Goal: Task Accomplishment & Management: Use online tool/utility

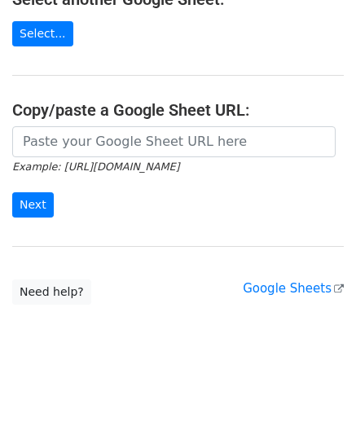
scroll to position [213, 0]
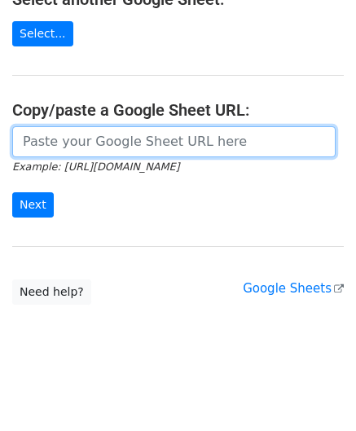
click at [73, 128] on input "url" at bounding box center [173, 141] width 323 height 31
paste input "https://docs.google.com/spreadsheets/d/1dWL4ffJJ4_Wf28cn8KlR__FJ1qufzlbaGpLuu18…"
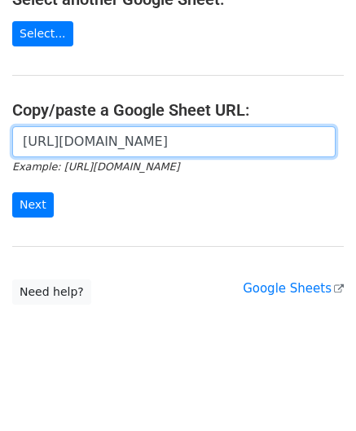
scroll to position [0, 324]
type input "https://docs.google.com/spreadsheets/d/1dWL4ffJJ4_Wf28cn8KlR__FJ1qufzlbaGpLuu18…"
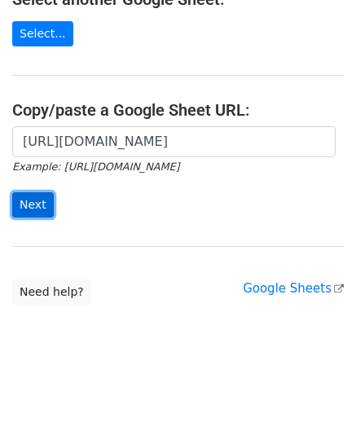
click at [31, 202] on input "Next" at bounding box center [33, 204] width 42 height 25
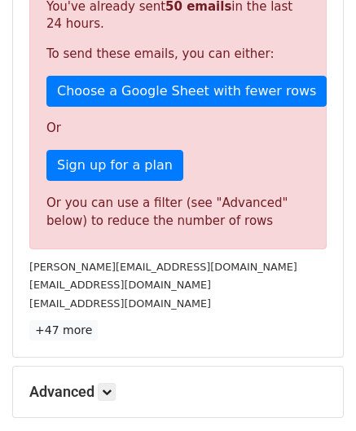
scroll to position [531, 0]
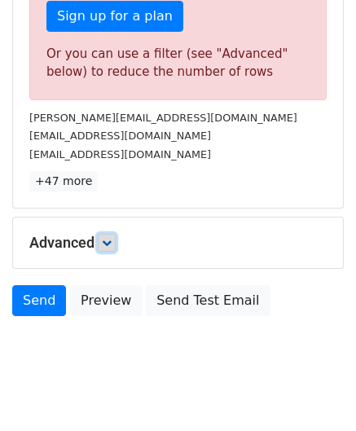
click at [107, 238] on icon at bounding box center [107, 243] width 10 height 10
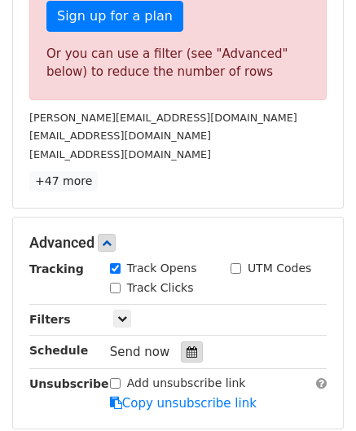
click at [187, 351] on icon at bounding box center [192, 351] width 11 height 11
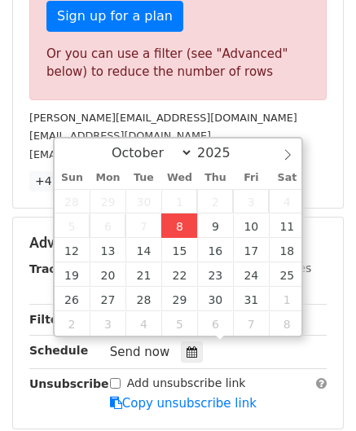
type input "[DATE] 12:00"
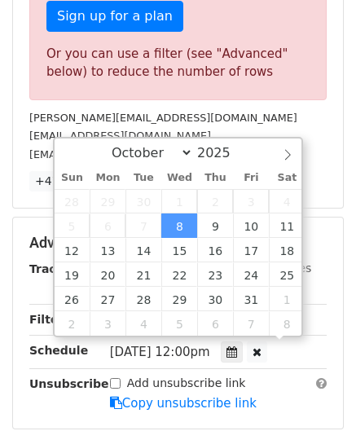
scroll to position [0, 0]
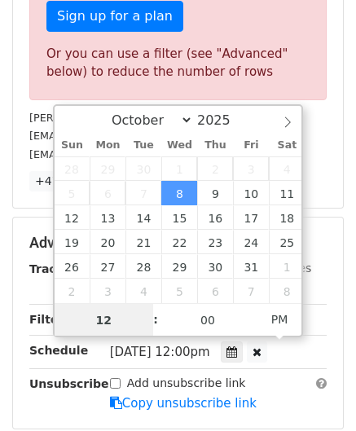
paste input "6"
type input "6"
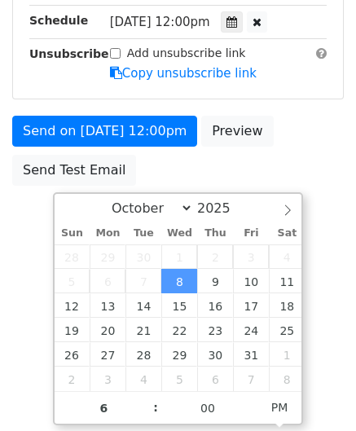
type input "[DATE] 18:00"
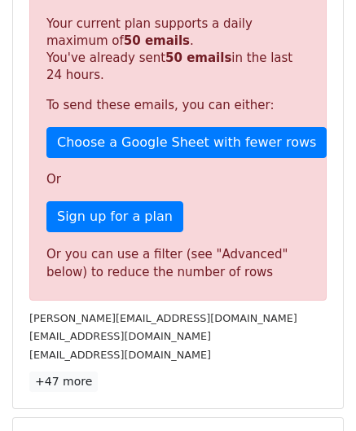
scroll to position [747, 0]
